Goal: Task Accomplishment & Management: Manage account settings

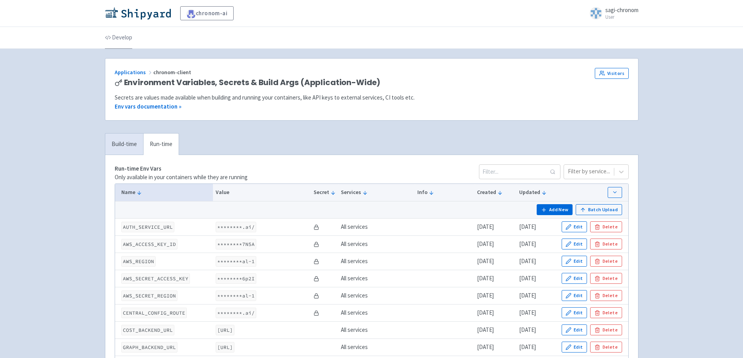
click at [121, 36] on link "Develop" at bounding box center [118, 38] width 27 height 22
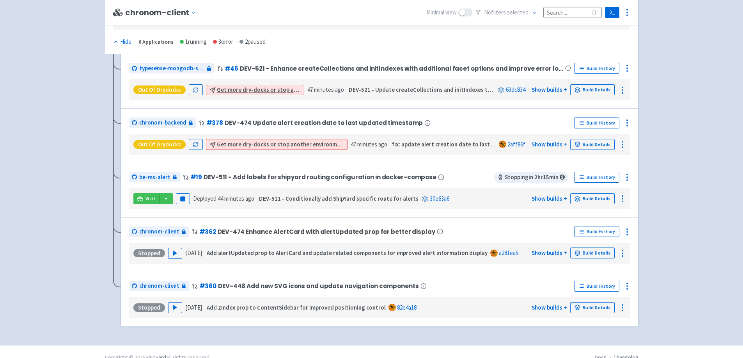
scroll to position [174, 0]
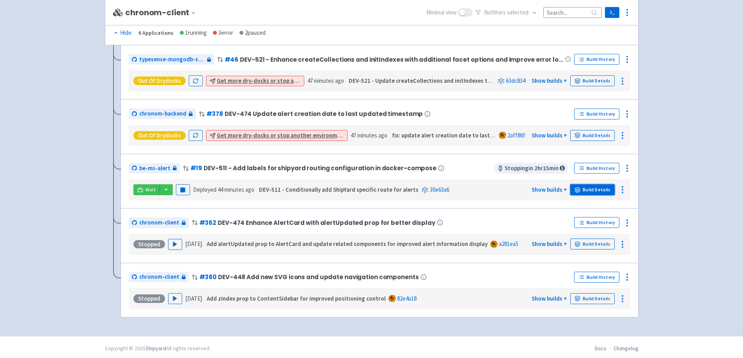
click at [599, 187] on link "Build Details" at bounding box center [592, 189] width 44 height 11
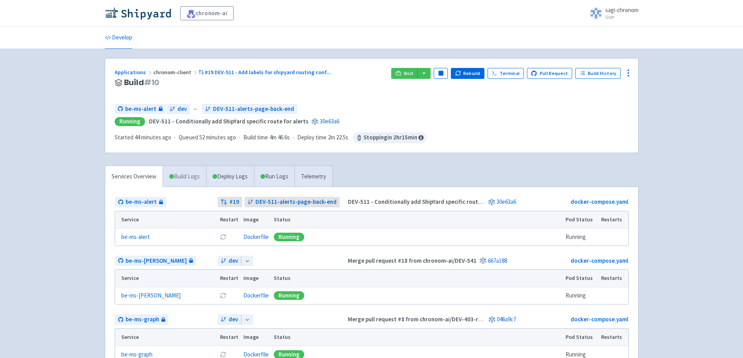
click at [181, 178] on link "Build Logs" at bounding box center [184, 176] width 43 height 21
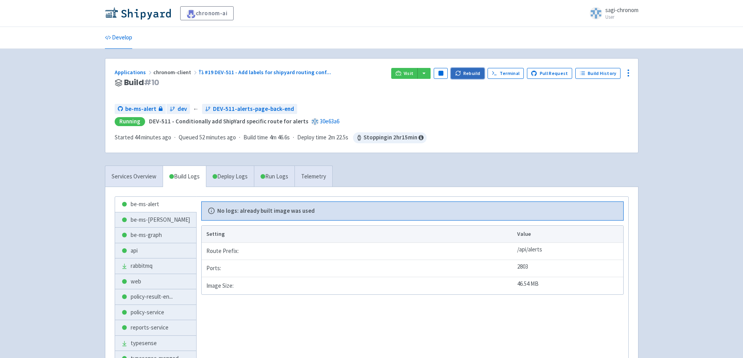
click at [474, 72] on button "Rebuild" at bounding box center [468, 73] width 34 height 11
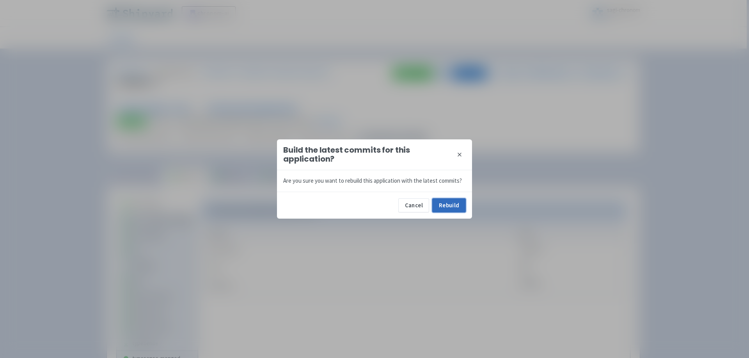
click at [456, 211] on button "Rebuild" at bounding box center [449, 205] width 34 height 14
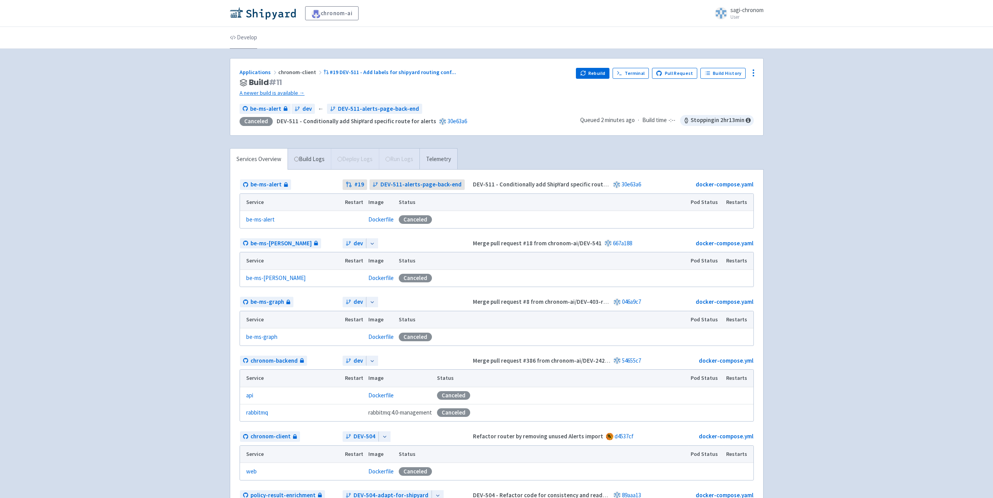
click at [245, 42] on link "Develop" at bounding box center [243, 38] width 27 height 22
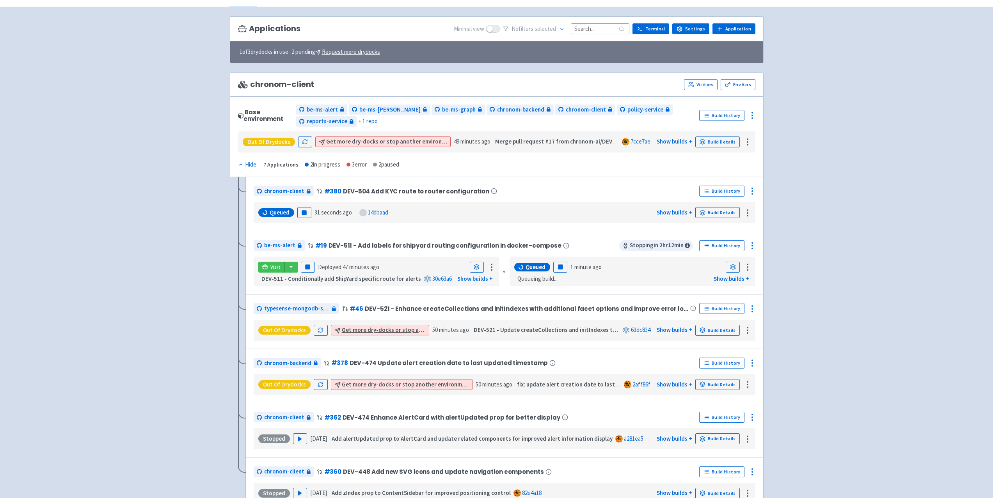
scroll to position [97, 0]
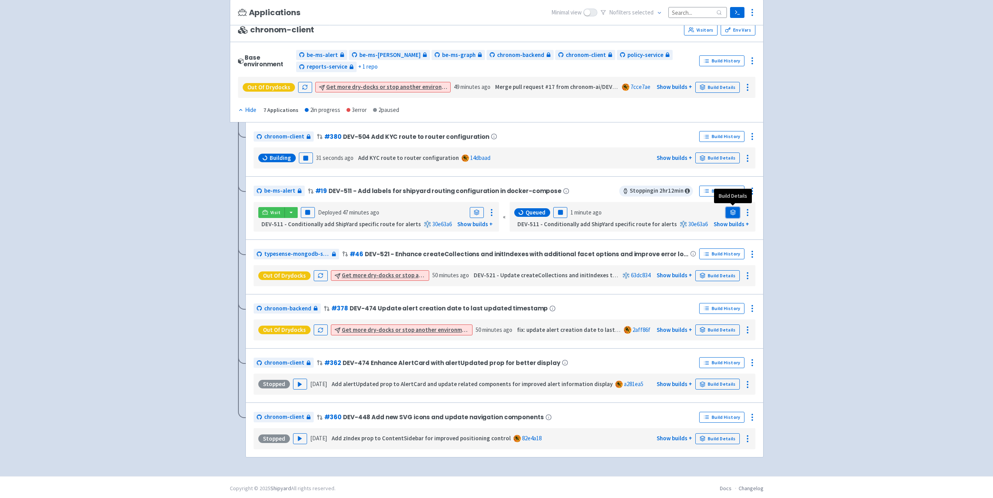
click at [734, 213] on icon at bounding box center [732, 213] width 5 height 1
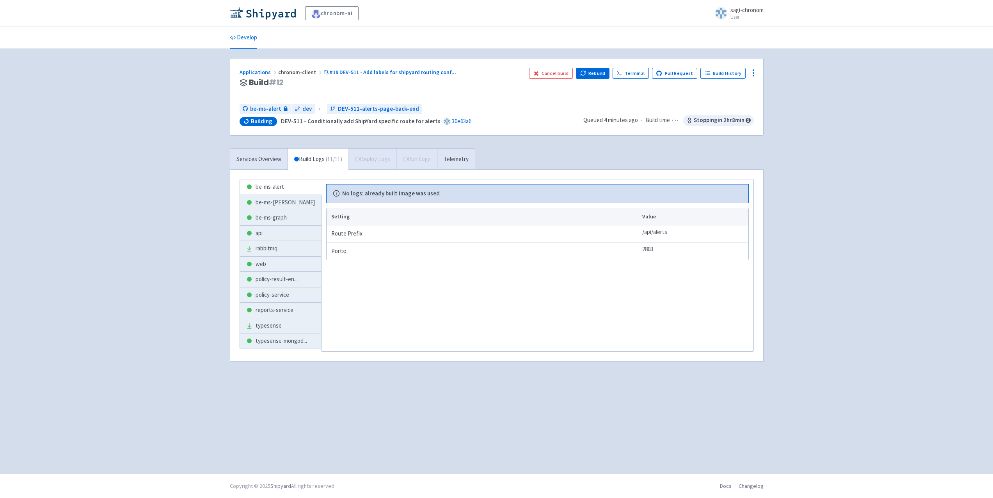
click at [375, 163] on div "Services Overview Build Logs ( 11 / 11 ) Deploy Logs Run Logs Telemetry" at bounding box center [352, 158] width 245 height 21
click at [242, 159] on link "Services Overview" at bounding box center [258, 159] width 57 height 21
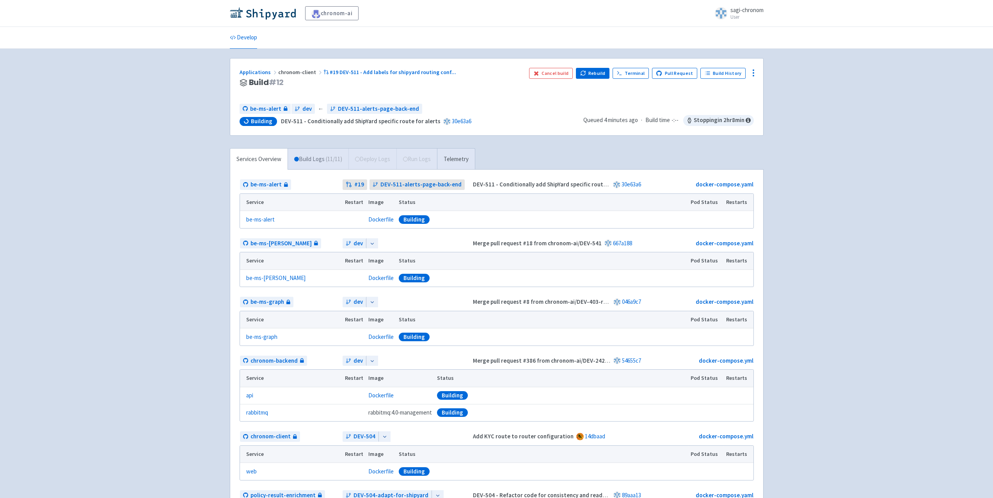
click at [321, 160] on link "Build Logs ( 11 / 11 )" at bounding box center [318, 159] width 60 height 21
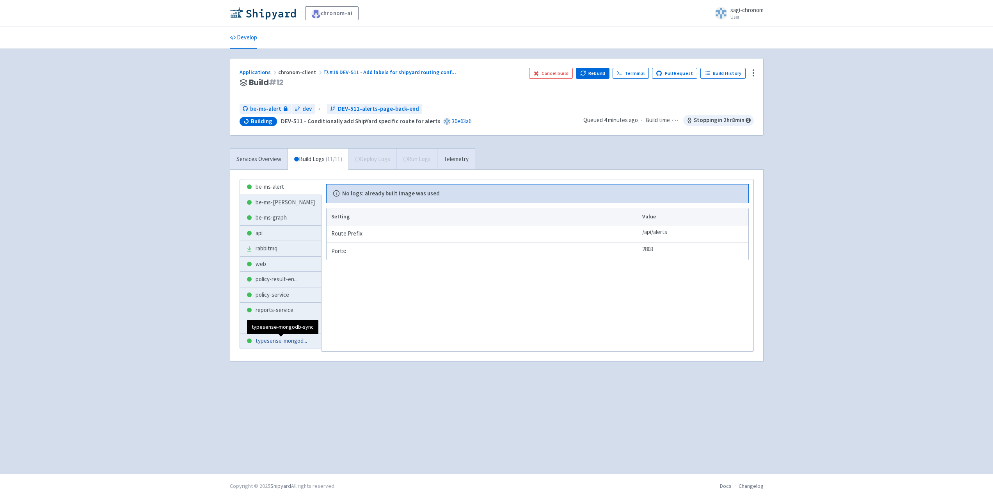
click at [268, 337] on span "typesense-mongod ..." at bounding box center [281, 341] width 51 height 9
click at [271, 188] on link "be-ms-alert" at bounding box center [280, 186] width 81 height 15
click at [273, 211] on link "be-ms-graph" at bounding box center [280, 217] width 81 height 15
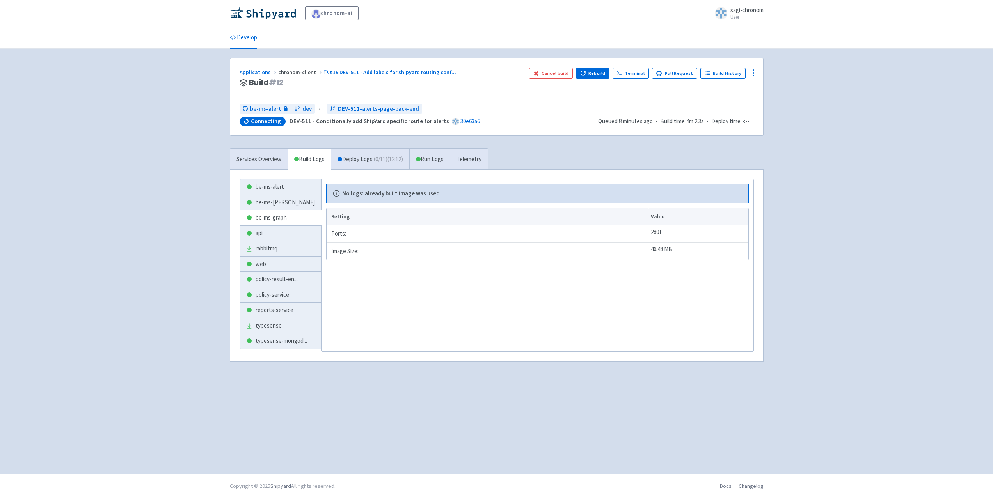
click at [810, 232] on div "chronom-ai sagi-chronom User Profile Sign out Develop #" at bounding box center [496, 237] width 993 height 474
click at [255, 172] on div "be-ms-alert be-ms-cost be-ms-graph api rabbitmq web policy-result-en ... policy…" at bounding box center [496, 266] width 533 height 192
click at [367, 156] on link "Deploy Logs ( 0 / 11 ) (12:44)" at bounding box center [370, 159] width 78 height 21
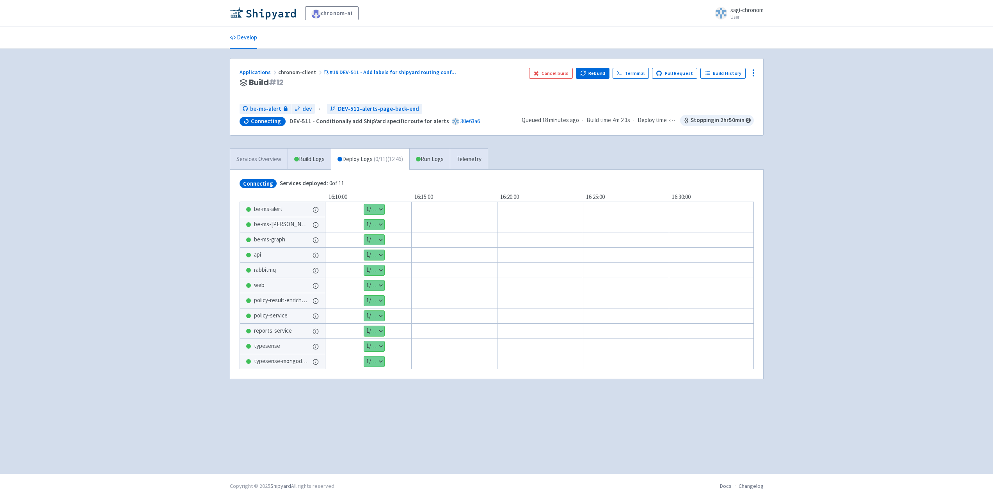
click at [248, 159] on link "Services Overview" at bounding box center [258, 159] width 57 height 21
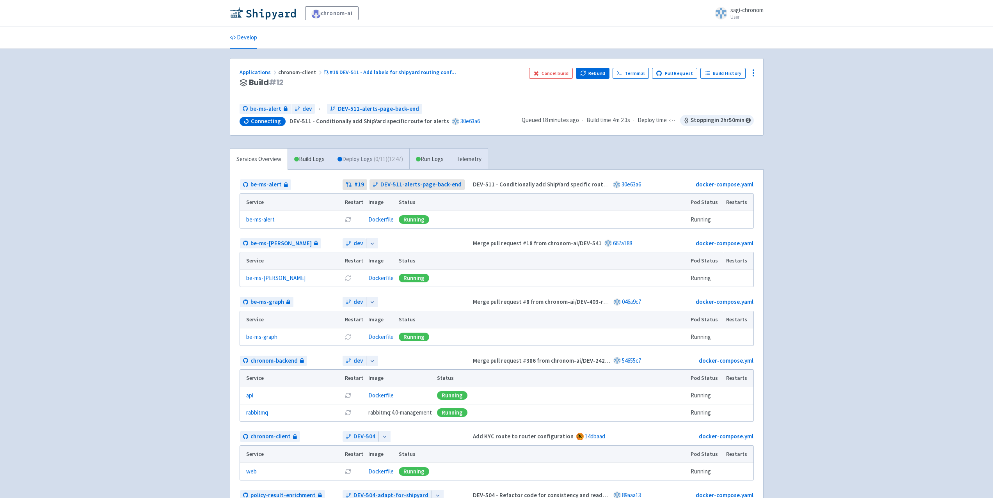
click at [375, 162] on link "Deploy Logs ( 0 / 11 ) (12:47)" at bounding box center [370, 159] width 78 height 21
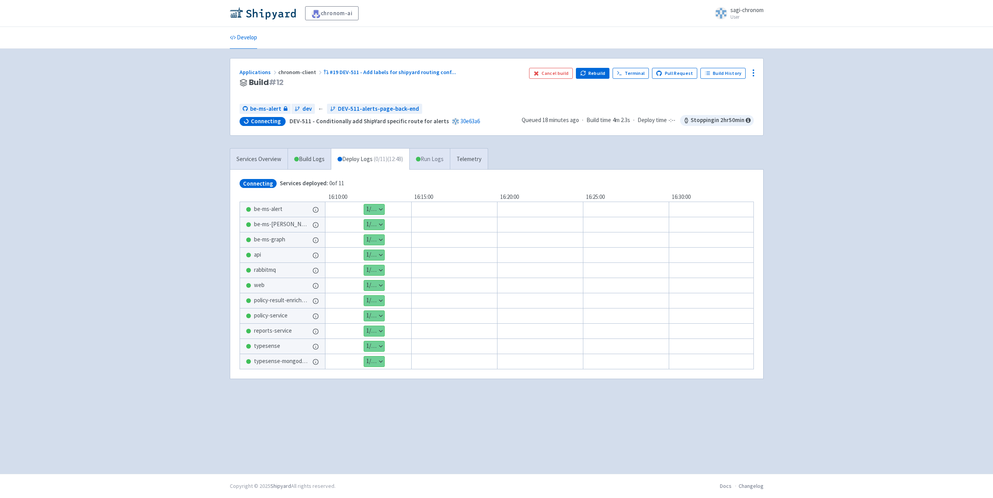
click at [436, 164] on link "Run Logs" at bounding box center [429, 159] width 41 height 21
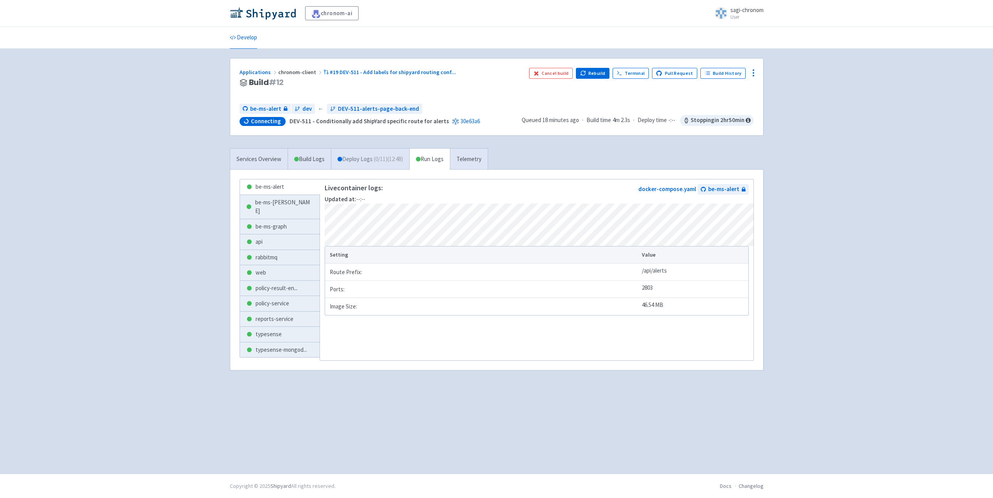
click at [367, 158] on link "Deploy Logs ( 0 / 11 ) (12:48)" at bounding box center [370, 159] width 78 height 21
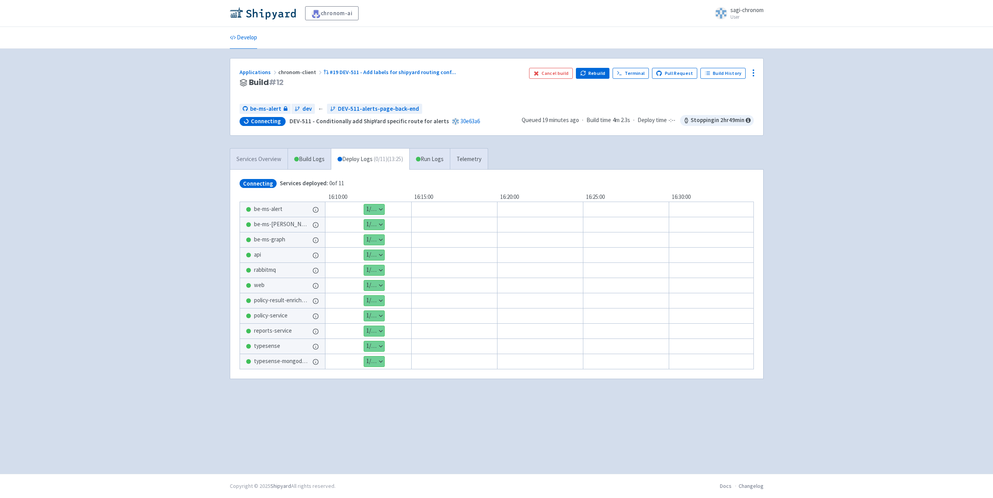
click at [262, 157] on link "Services Overview" at bounding box center [258, 159] width 57 height 21
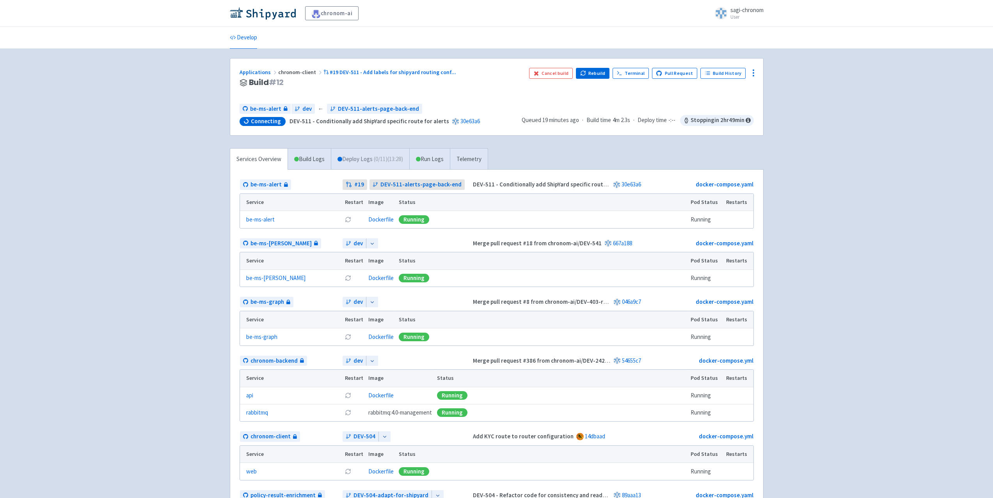
click at [374, 154] on link "Deploy Logs ( 0 / 11 ) (13:28)" at bounding box center [370, 159] width 78 height 21
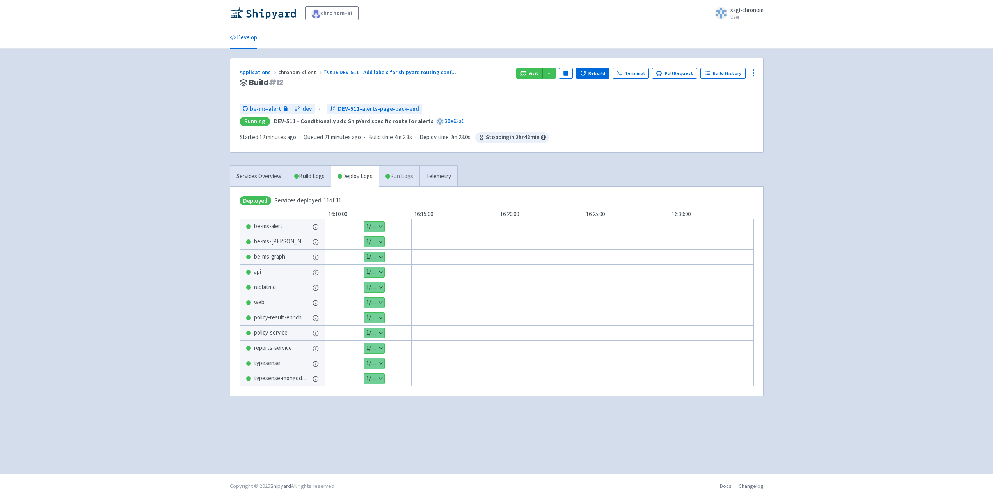
click at [393, 170] on link "Run Logs" at bounding box center [399, 176] width 41 height 21
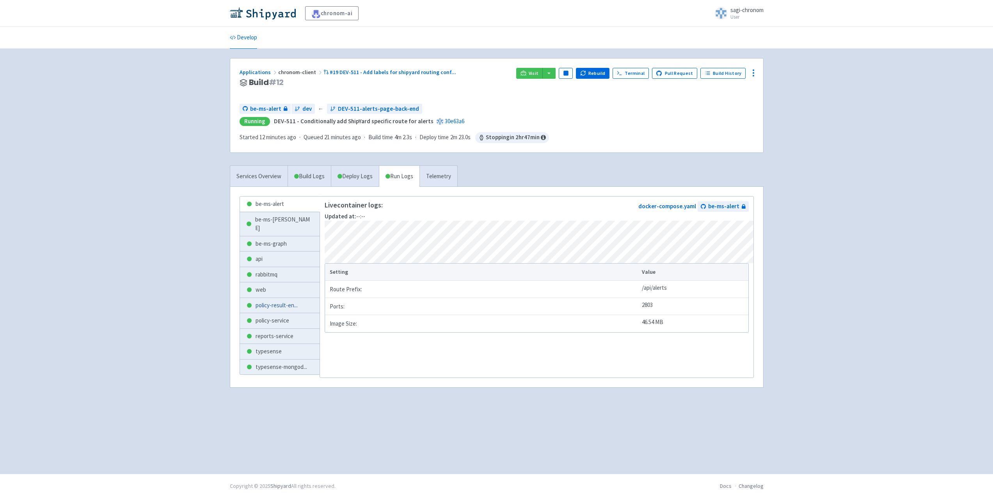
click at [275, 302] on link "policy-result-en ..." at bounding box center [280, 305] width 80 height 15
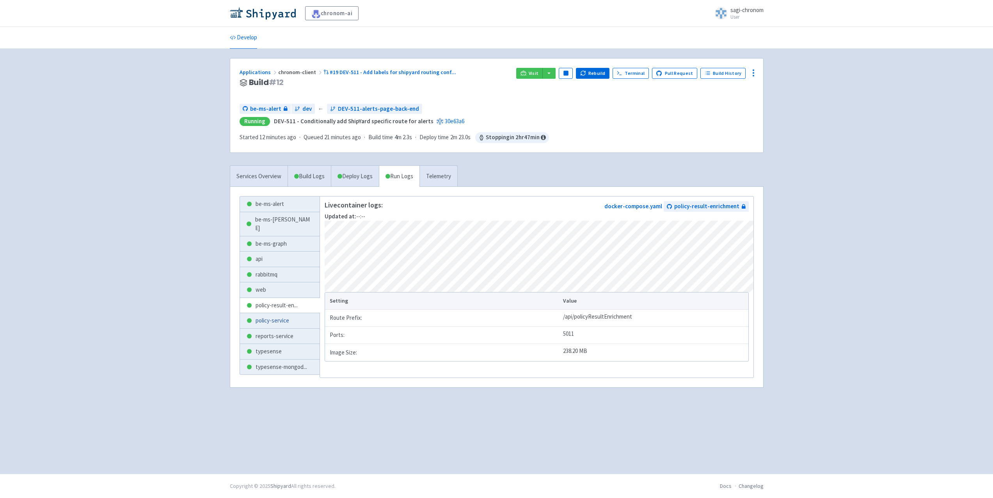
click at [268, 313] on link "policy-service" at bounding box center [280, 320] width 80 height 15
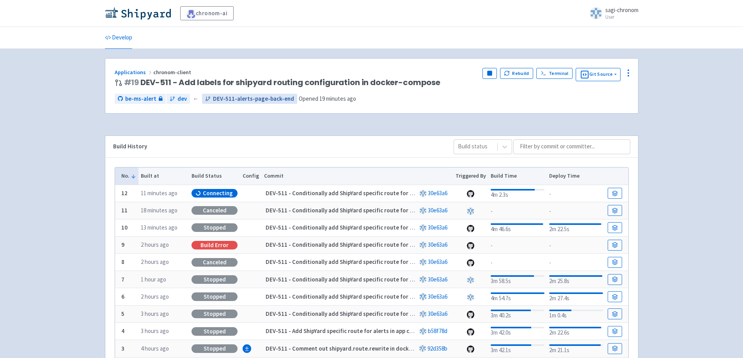
click at [246, 101] on span "DEV-511-alerts-page-back-end" at bounding box center [253, 98] width 81 height 9
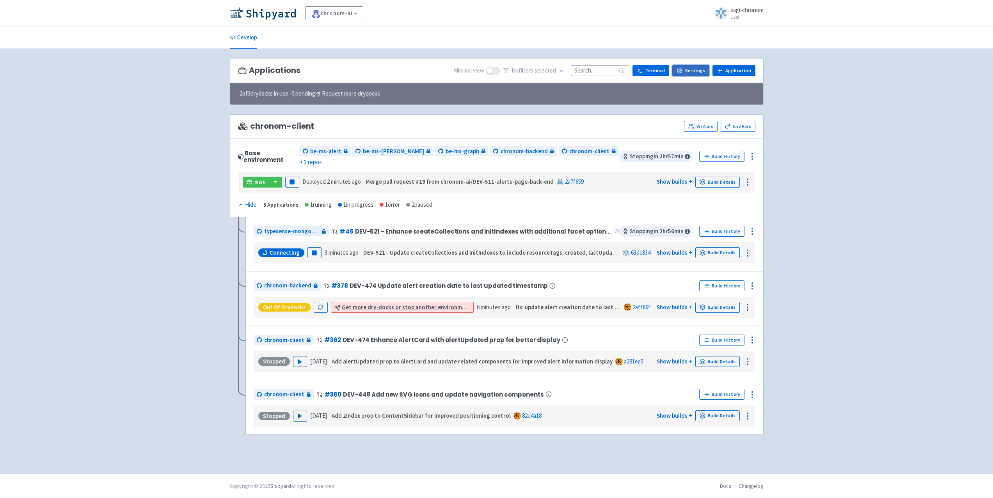
click at [698, 69] on link "Settings" at bounding box center [690, 70] width 37 height 11
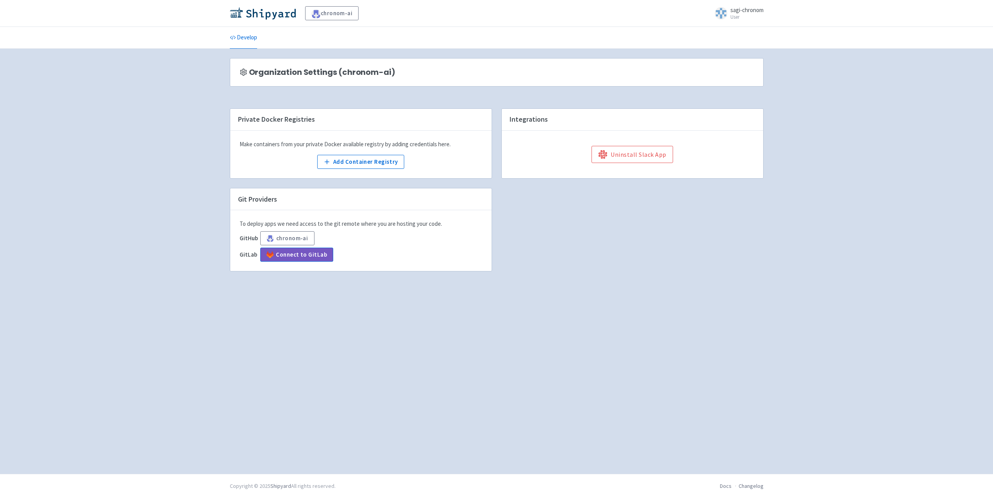
drag, startPoint x: 319, startPoint y: 80, endPoint x: 314, endPoint y: 77, distance: 6.3
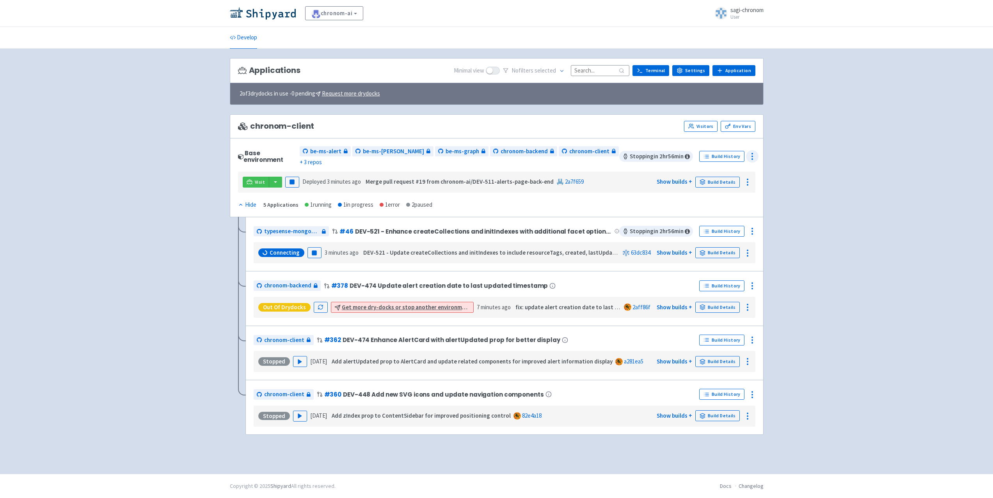
click at [752, 153] on icon at bounding box center [751, 156] width 9 height 9
click at [741, 172] on span "Configure" at bounding box center [730, 174] width 37 height 11
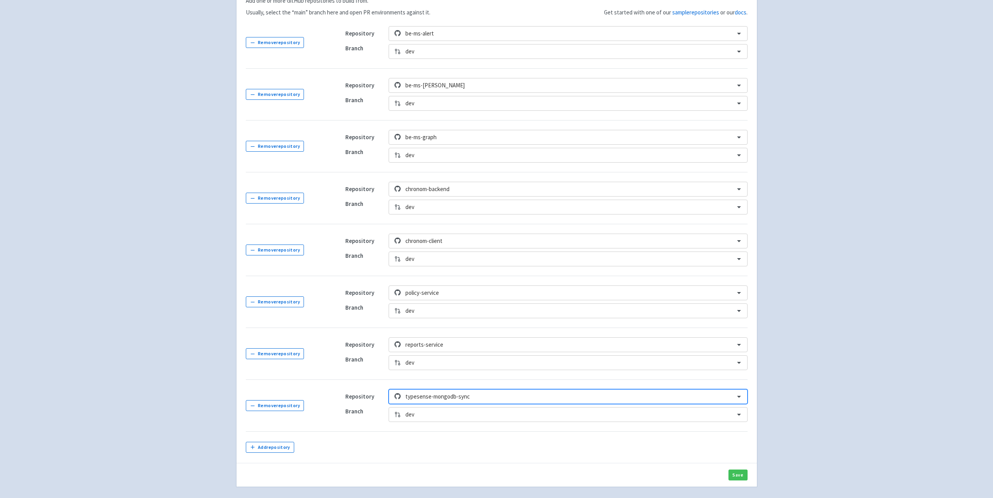
scroll to position [188, 0]
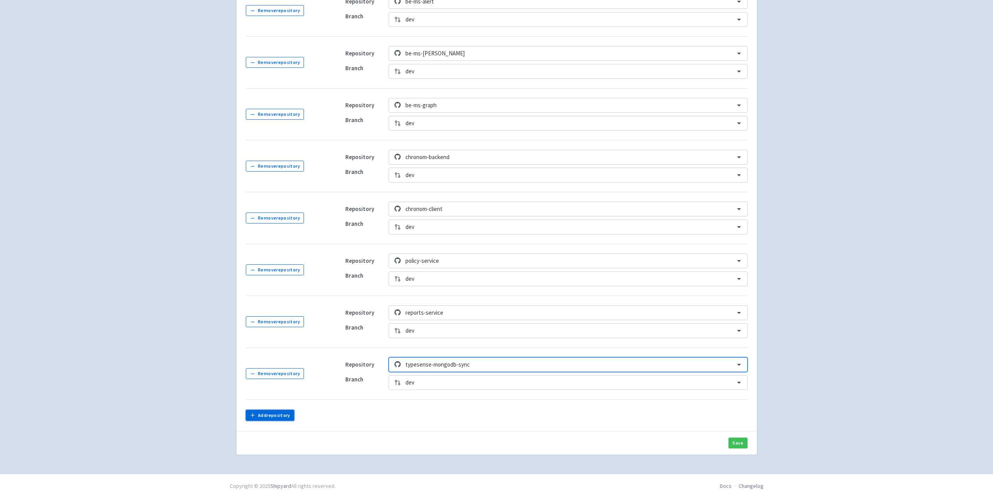
click at [262, 417] on button "Add repository" at bounding box center [270, 415] width 49 height 11
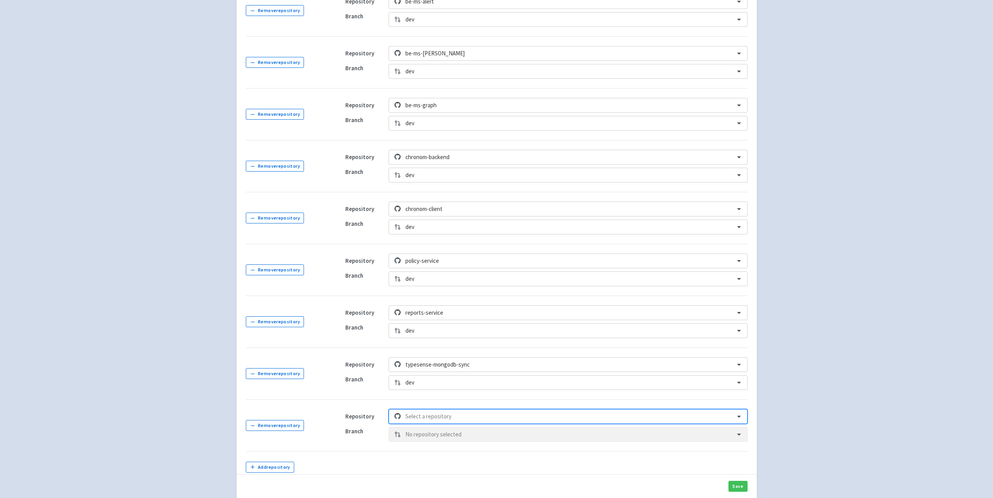
scroll to position [237, 0]
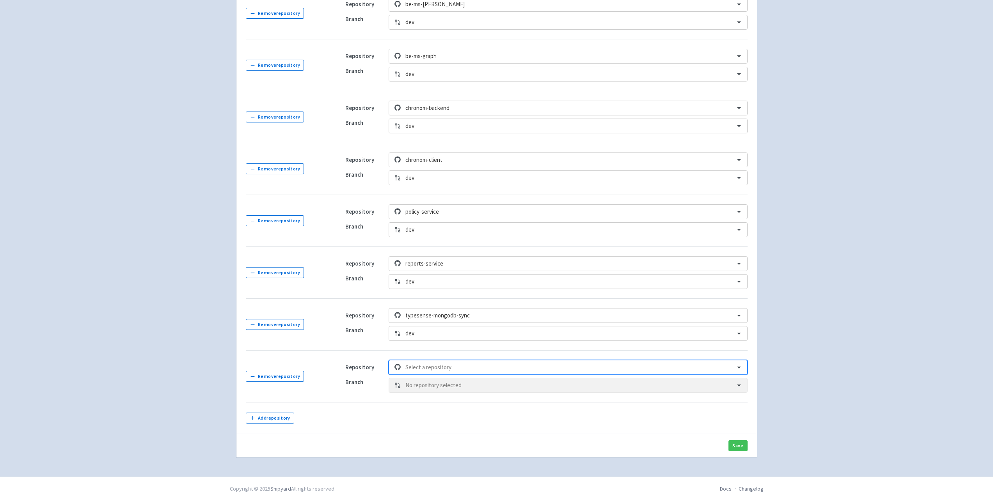
click at [403, 375] on div "option , selected. Select is focused ,type to refine list, press Down to open t…" at bounding box center [568, 367] width 358 height 15
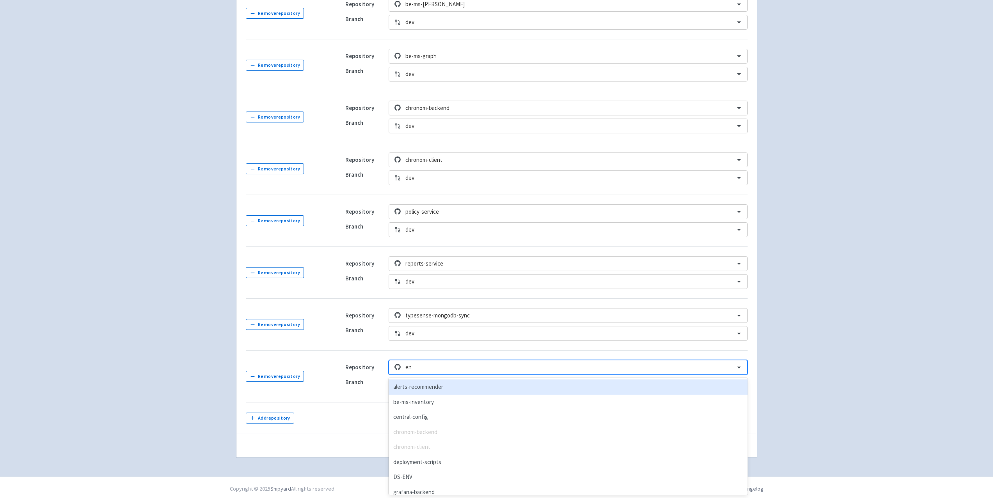
type input "enr"
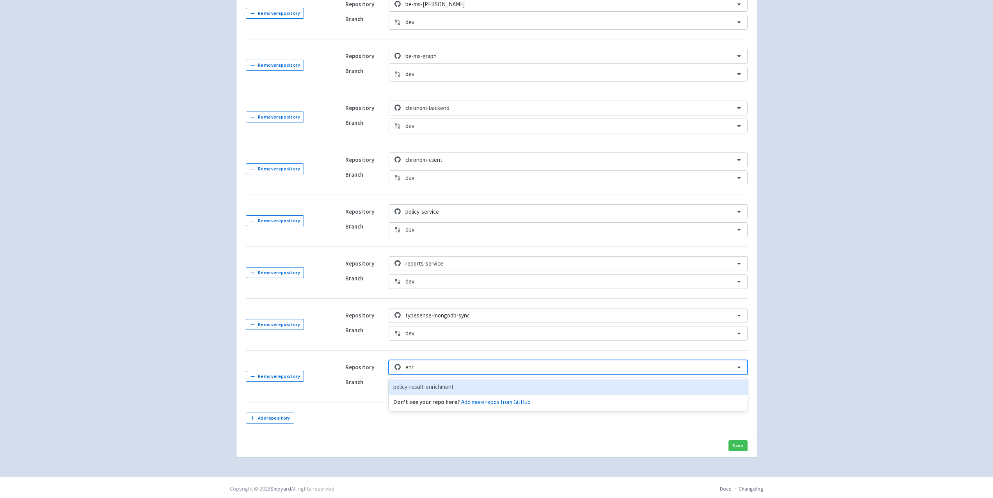
click at [474, 388] on div "policy-result-enrichment" at bounding box center [568, 387] width 358 height 15
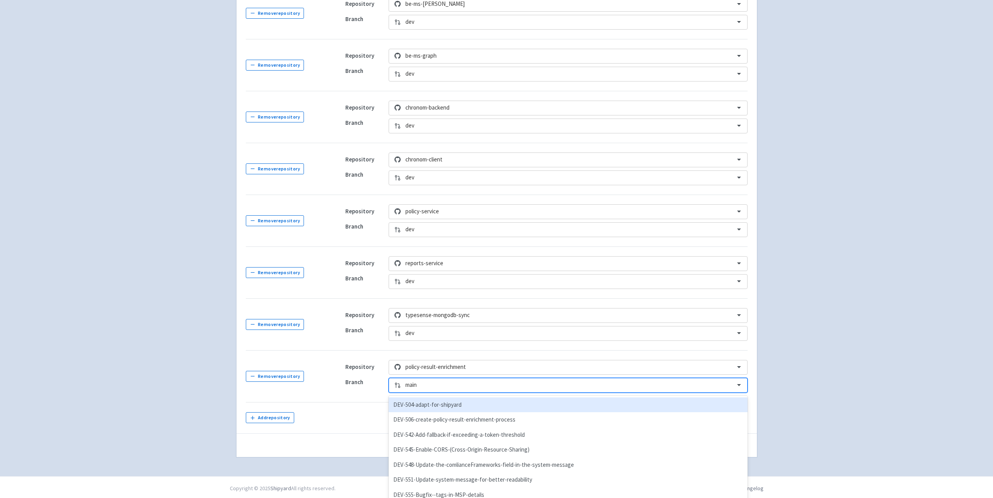
scroll to position [280, 0]
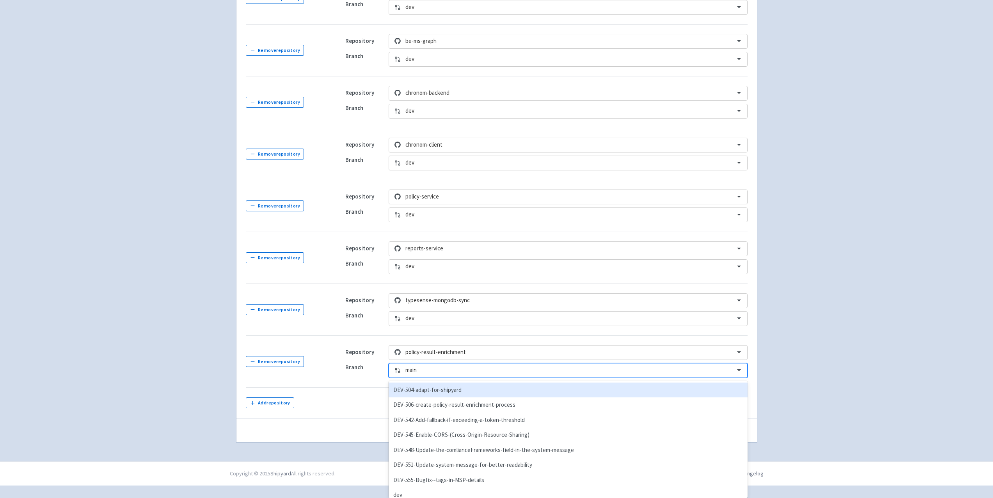
click at [454, 378] on div "option DEV-504-adapt-for-shipyard focused, 1 of 9. 9 results available. Use Up …" at bounding box center [568, 370] width 358 height 15
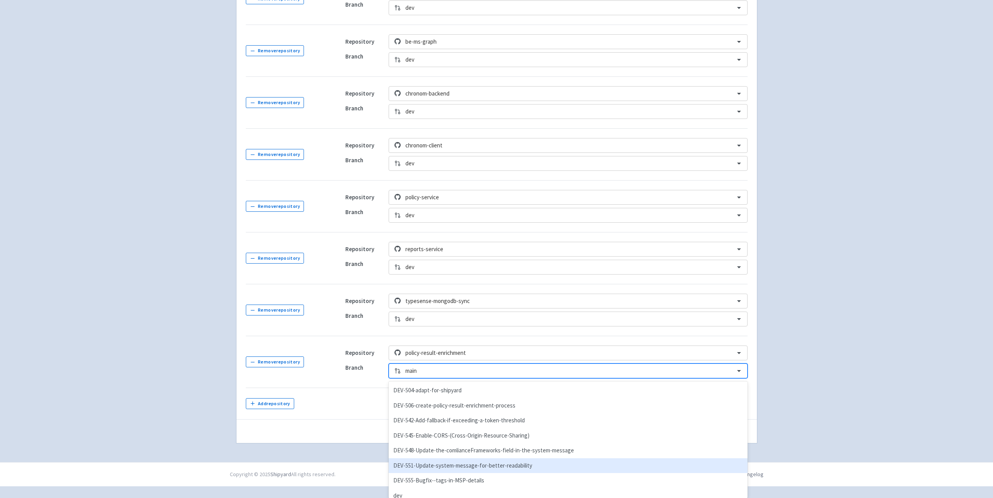
scroll to position [21, 0]
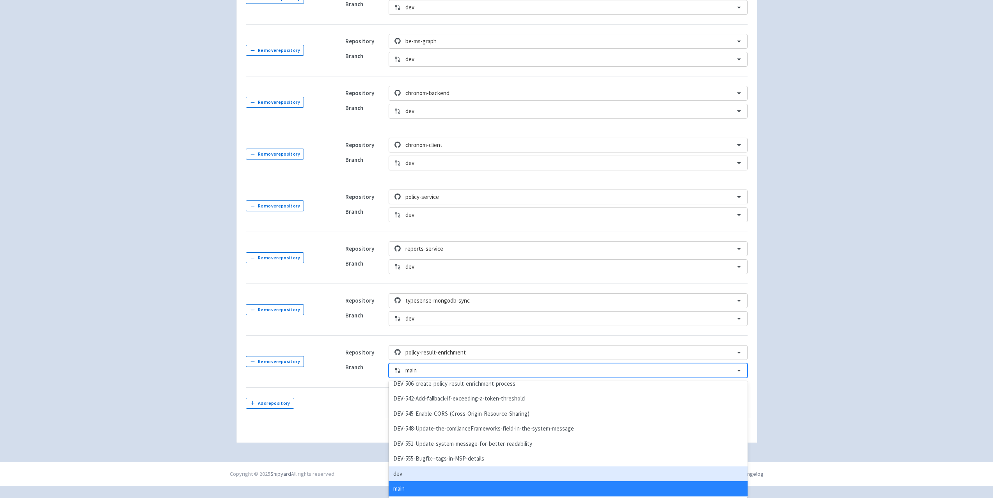
click at [416, 476] on div "dev" at bounding box center [568, 474] width 358 height 15
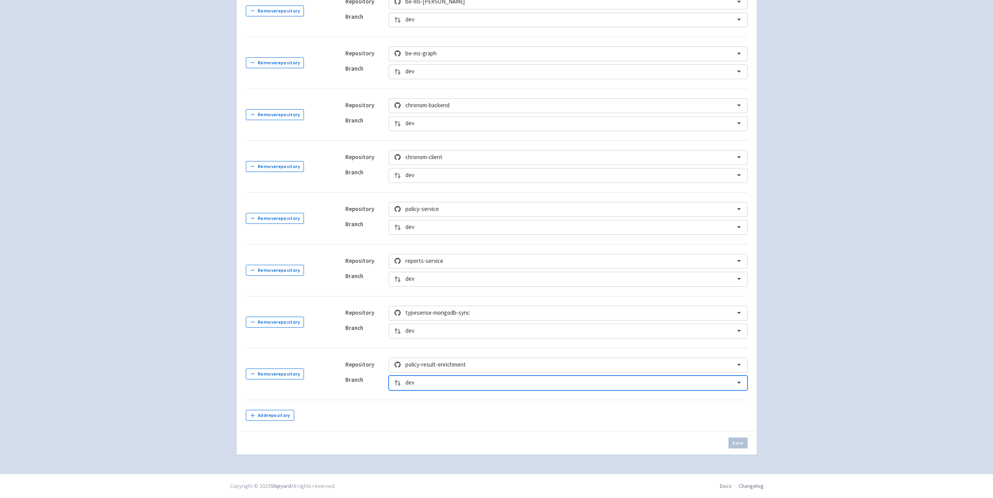
scroll to position [268, 0]
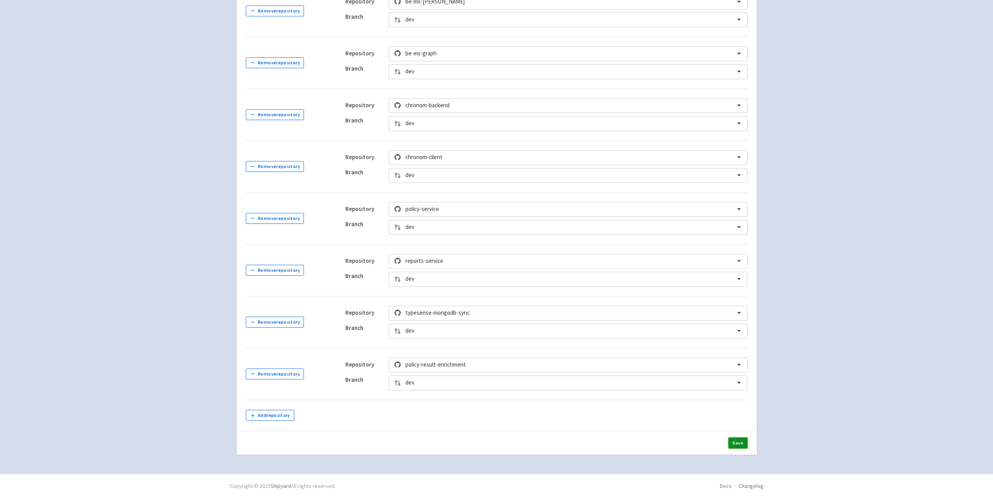
click at [745, 444] on button "Save" at bounding box center [737, 443] width 19 height 11
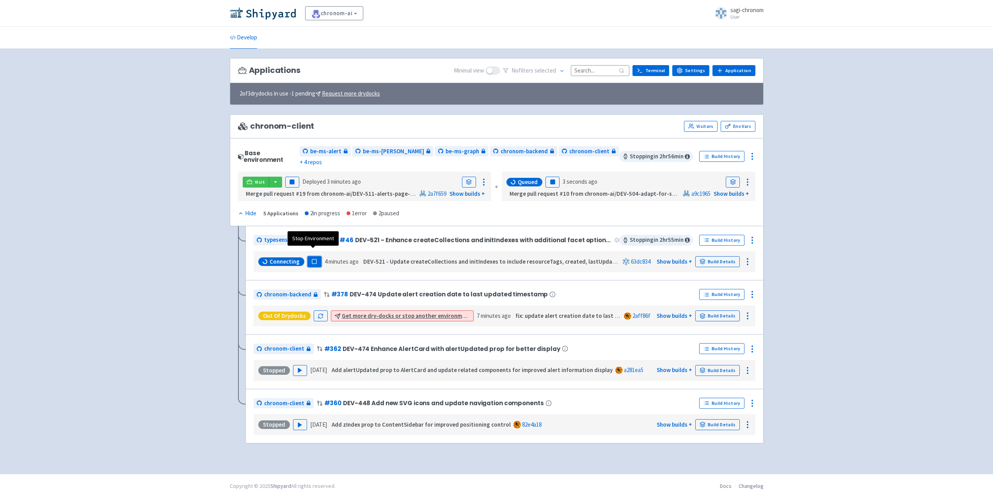
click at [312, 259] on rect "button" at bounding box center [314, 261] width 4 height 4
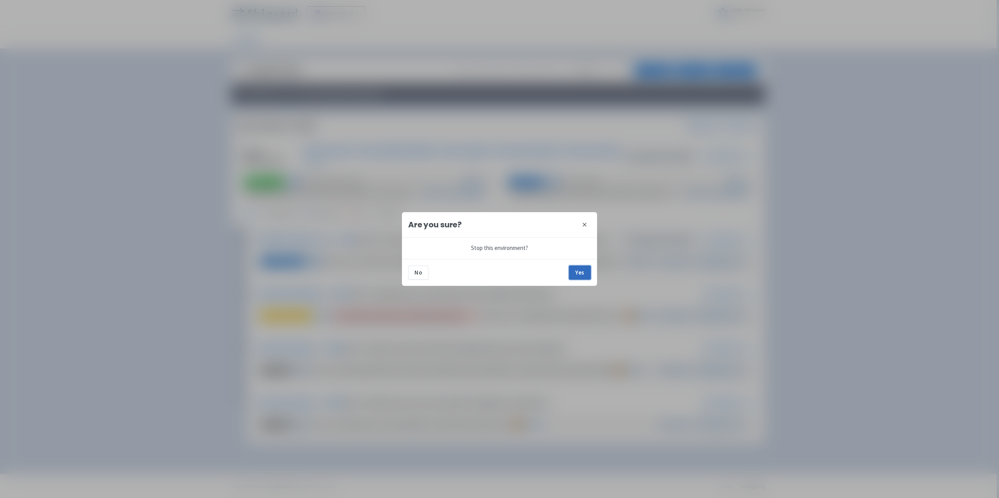
click at [580, 273] on button "Yes" at bounding box center [580, 273] width 22 height 14
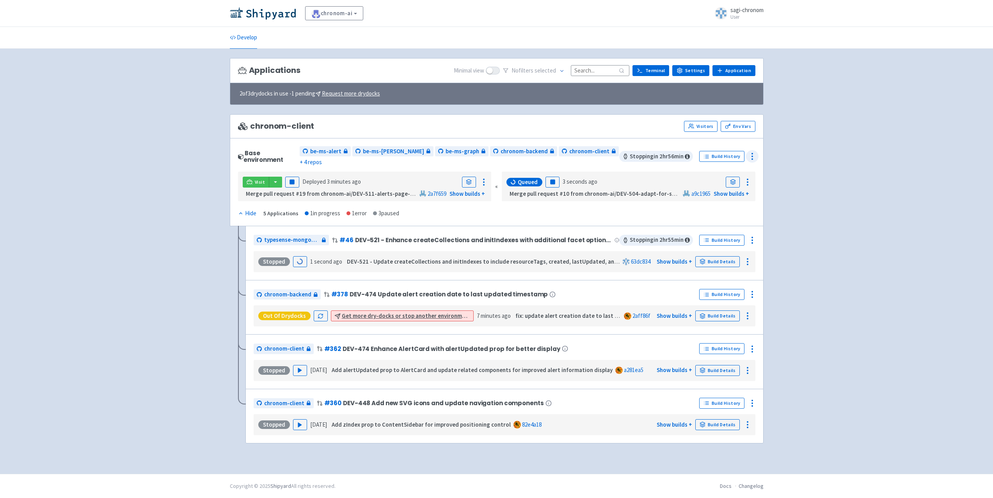
click at [749, 152] on icon at bounding box center [751, 156] width 9 height 9
click at [740, 174] on span "Configure" at bounding box center [730, 174] width 37 height 11
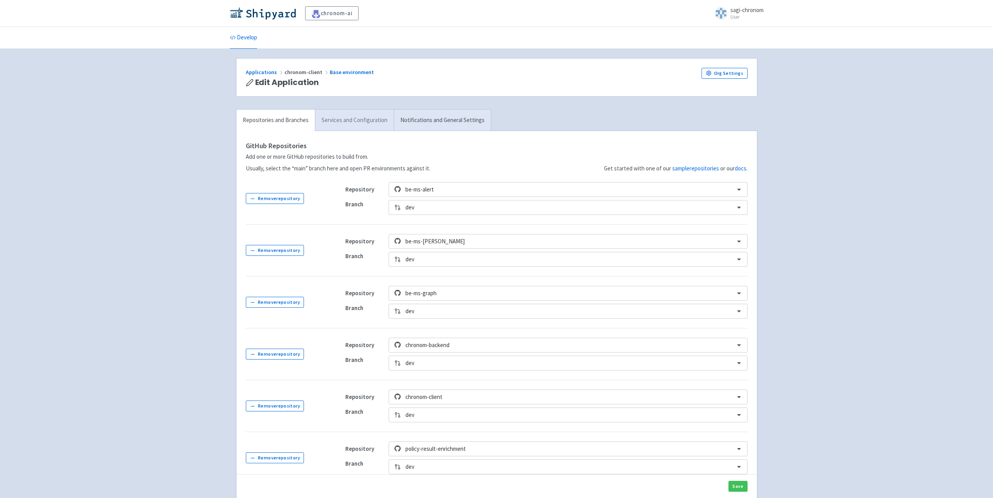
click at [315, 118] on link "Services and Configuration" at bounding box center [354, 120] width 79 height 21
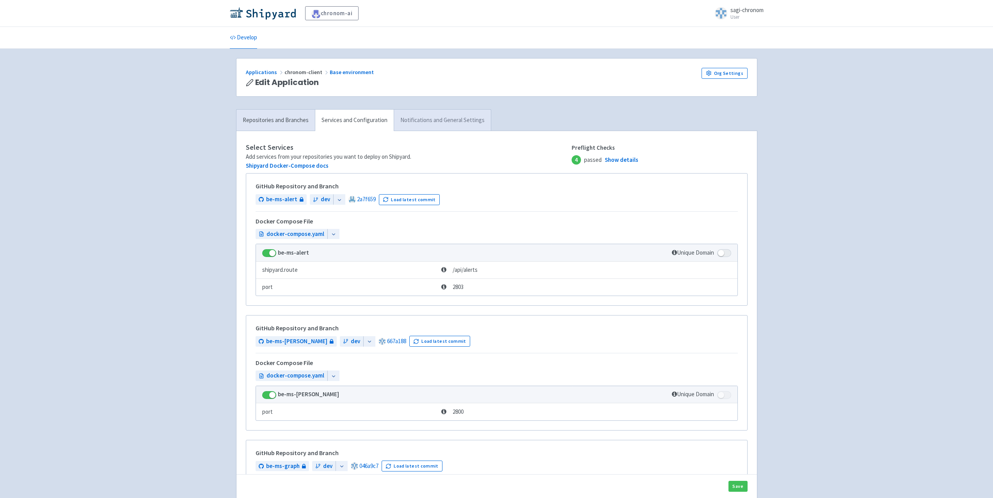
click at [439, 119] on link "Notifications and General Settings" at bounding box center [442, 120] width 97 height 21
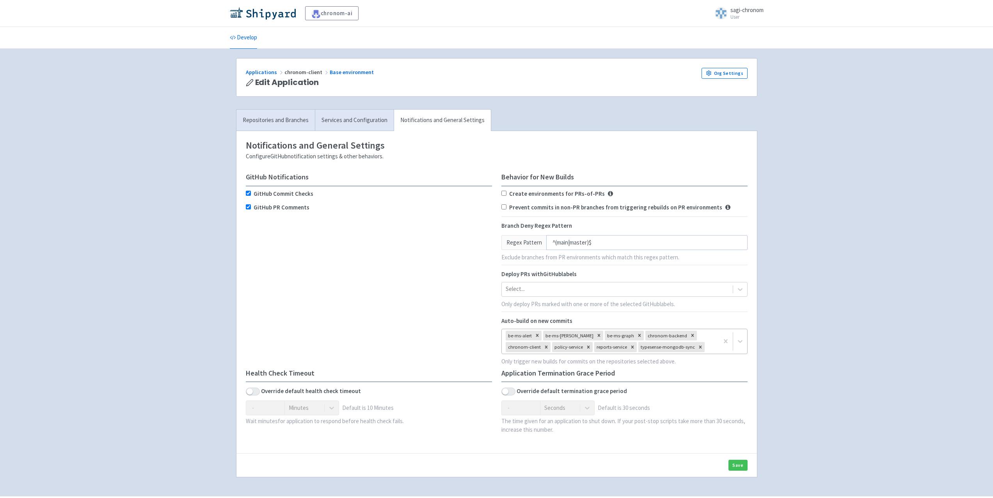
click at [696, 339] on div "be-ms-alert be-ms-cost be-ms-graph chronom-backend chronom-client policy-servic…" at bounding box center [610, 341] width 217 height 25
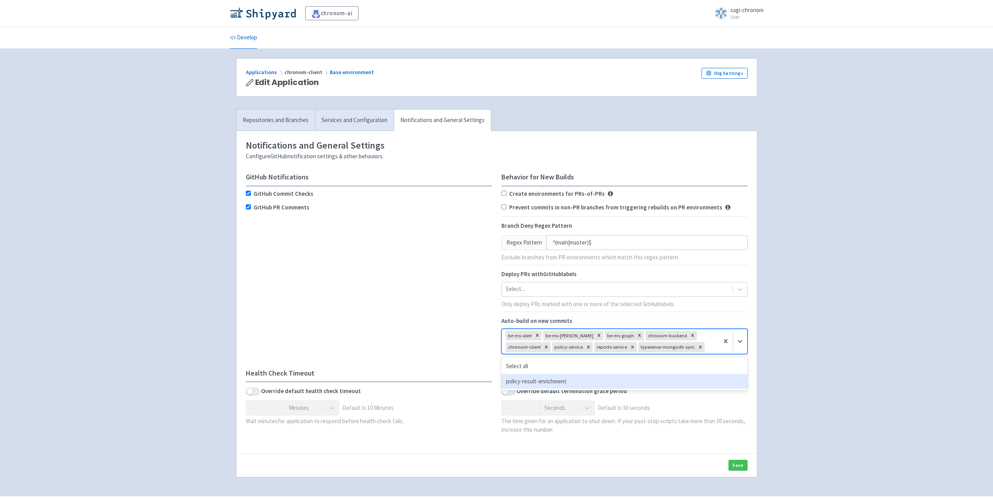
click at [608, 379] on div "policy-result-enrichment" at bounding box center [624, 381] width 246 height 15
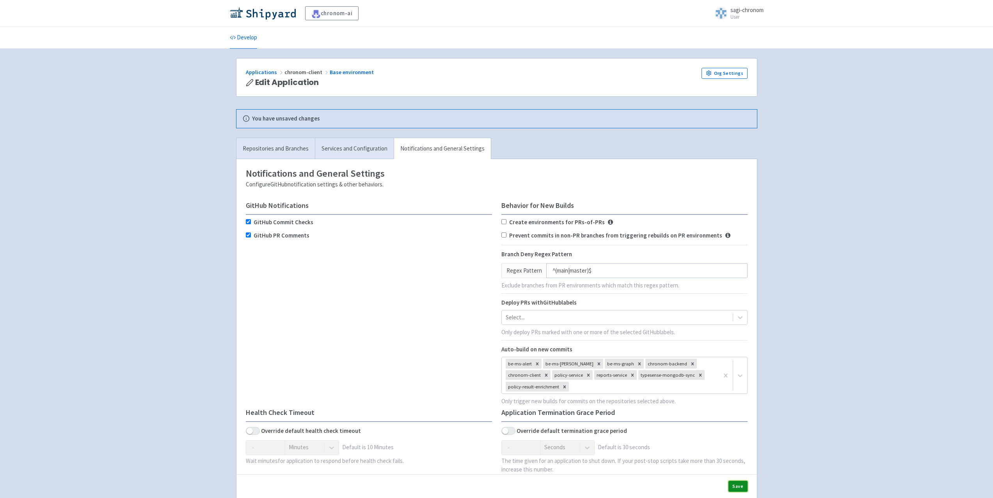
click at [740, 484] on button "Save" at bounding box center [737, 486] width 19 height 11
